Goal: Transaction & Acquisition: Book appointment/travel/reservation

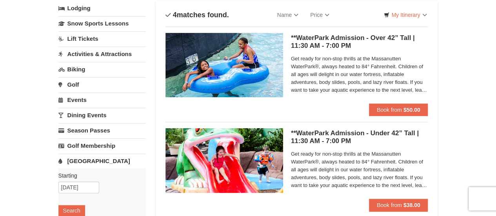
scroll to position [56, 0]
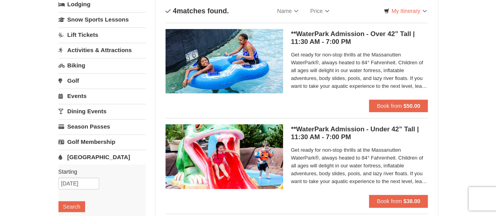
drag, startPoint x: 0, startPoint y: 0, endPoint x: 502, endPoint y: 41, distance: 503.4
click at [397, 102] on button "Book from $50.00" at bounding box center [398, 106] width 59 height 13
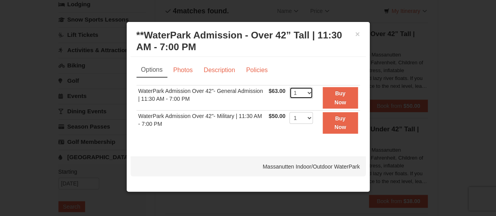
click at [311, 95] on select "1 2 3 4 5 6 7 8 9 10 11 12 13 14 15 16 17 18 19 20 21 22" at bounding box center [301, 93] width 24 height 12
select select "4"
click at [289, 87] on select "1 2 3 4 5 6 7 8 9 10 11 12 13 14 15 16 17 18 19 20 21 22" at bounding box center [301, 93] width 24 height 12
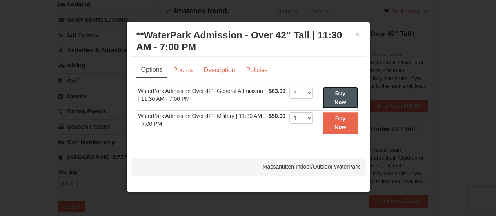
click at [342, 96] on button "Buy Now" at bounding box center [340, 98] width 35 height 22
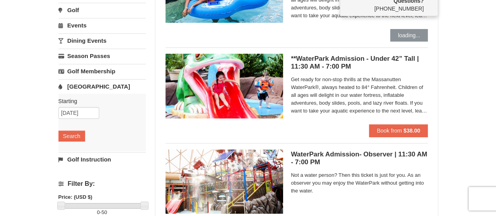
scroll to position [130, 0]
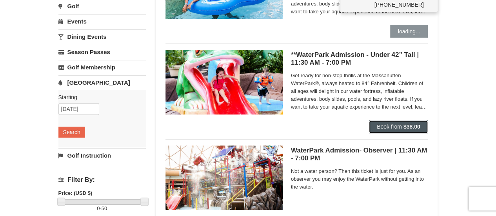
click at [405, 126] on strong "$38.00" at bounding box center [412, 127] width 17 height 6
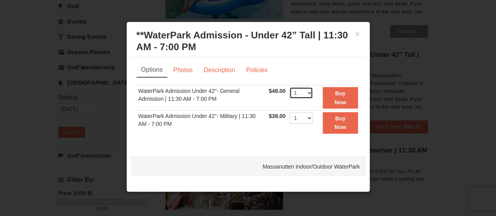
click at [311, 94] on select "1 2 3 4 5 6 7 8 9 10 11 12 13 14 15 16 17 18 19 20 21 22" at bounding box center [301, 93] width 24 height 12
click at [289, 87] on select "1 2 3 4 5 6 7 8 9 10 11 12 13 14 15 16 17 18 19 20 21 22" at bounding box center [301, 93] width 24 height 12
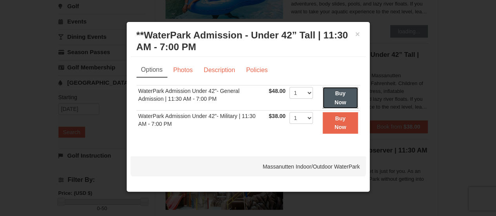
click at [344, 98] on button "Buy Now" at bounding box center [340, 98] width 35 height 22
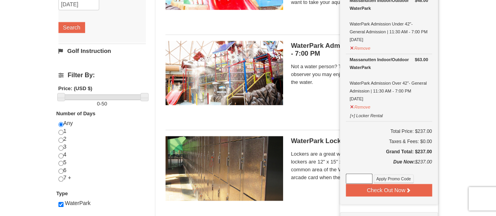
scroll to position [237, 0]
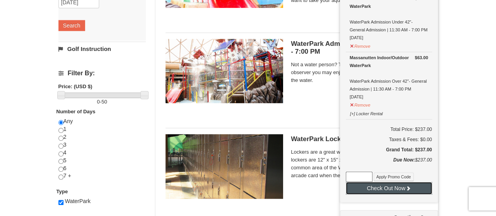
click at [399, 186] on button "Check Out Now" at bounding box center [389, 188] width 86 height 13
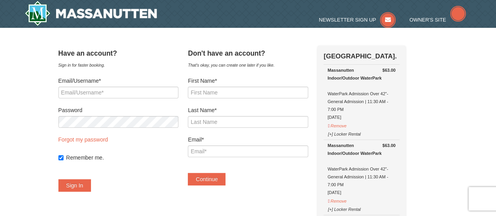
select select "10"
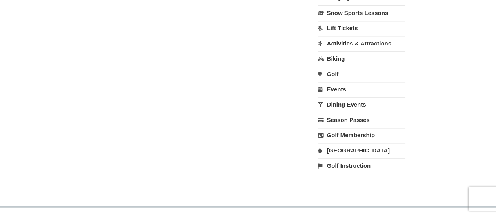
scroll to position [468, 0]
